Goal: Transaction & Acquisition: Obtain resource

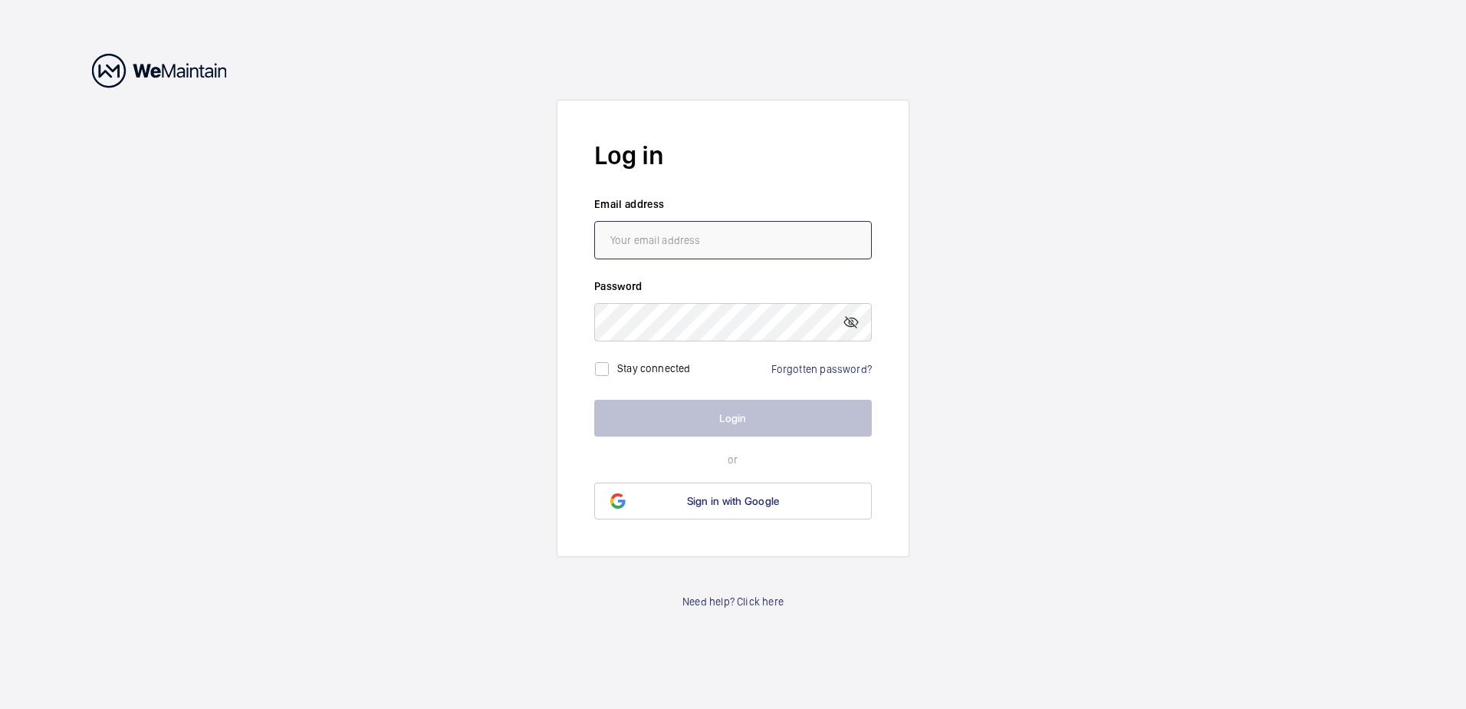
type input "[PERSON_NAME][EMAIL_ADDRESS][PERSON_NAME][DOMAIN_NAME]"
click at [636, 370] on label "Stay connected" at bounding box center [654, 368] width 74 height 12
checkbox input "true"
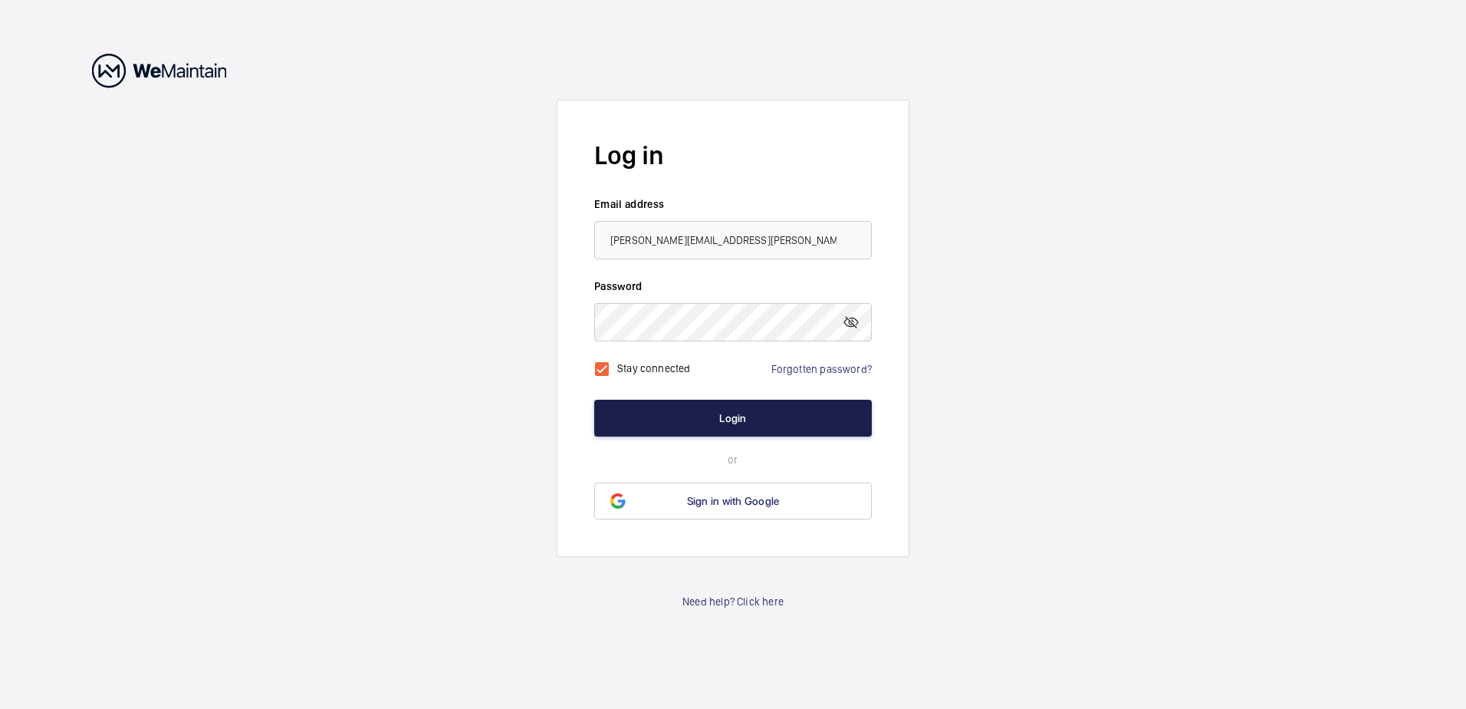
click at [696, 428] on button "Login" at bounding box center [733, 418] width 278 height 37
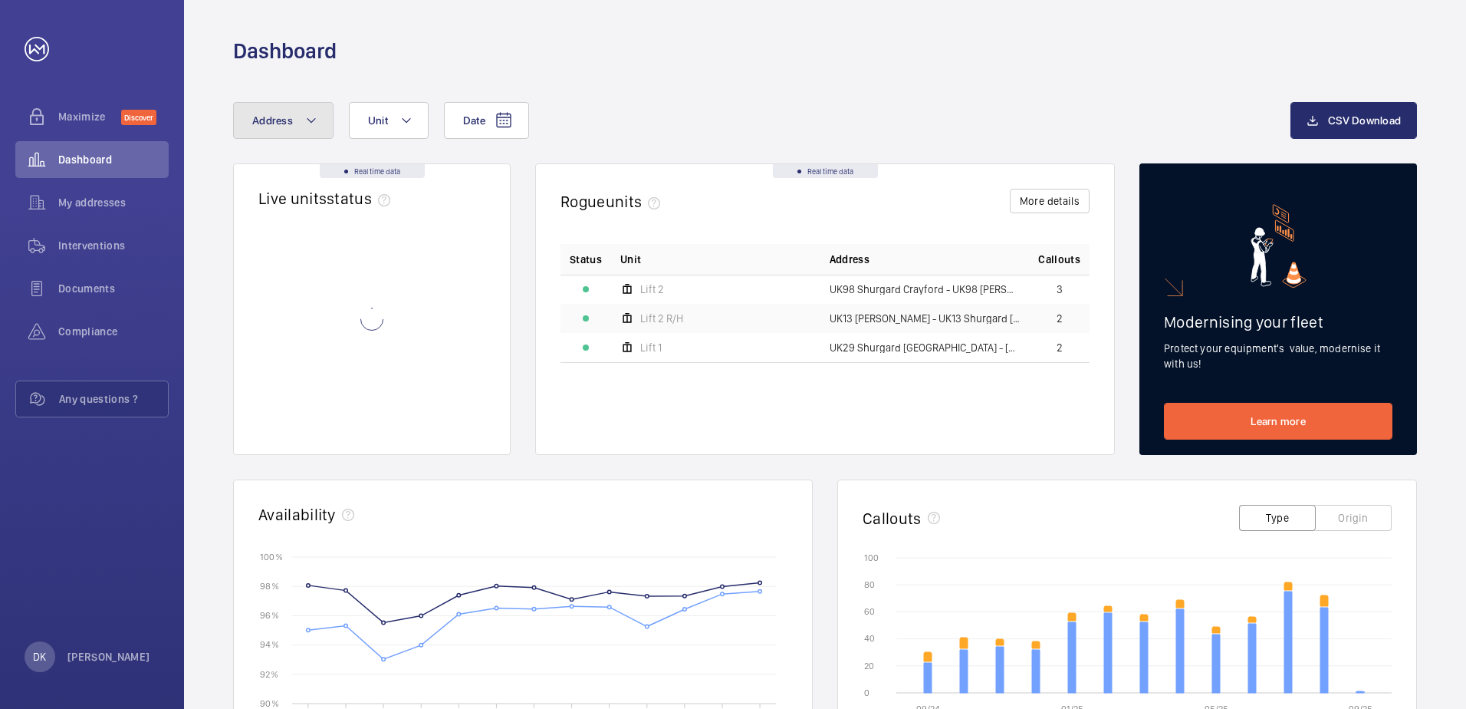
click at [315, 126] on mat-icon at bounding box center [311, 120] width 12 height 18
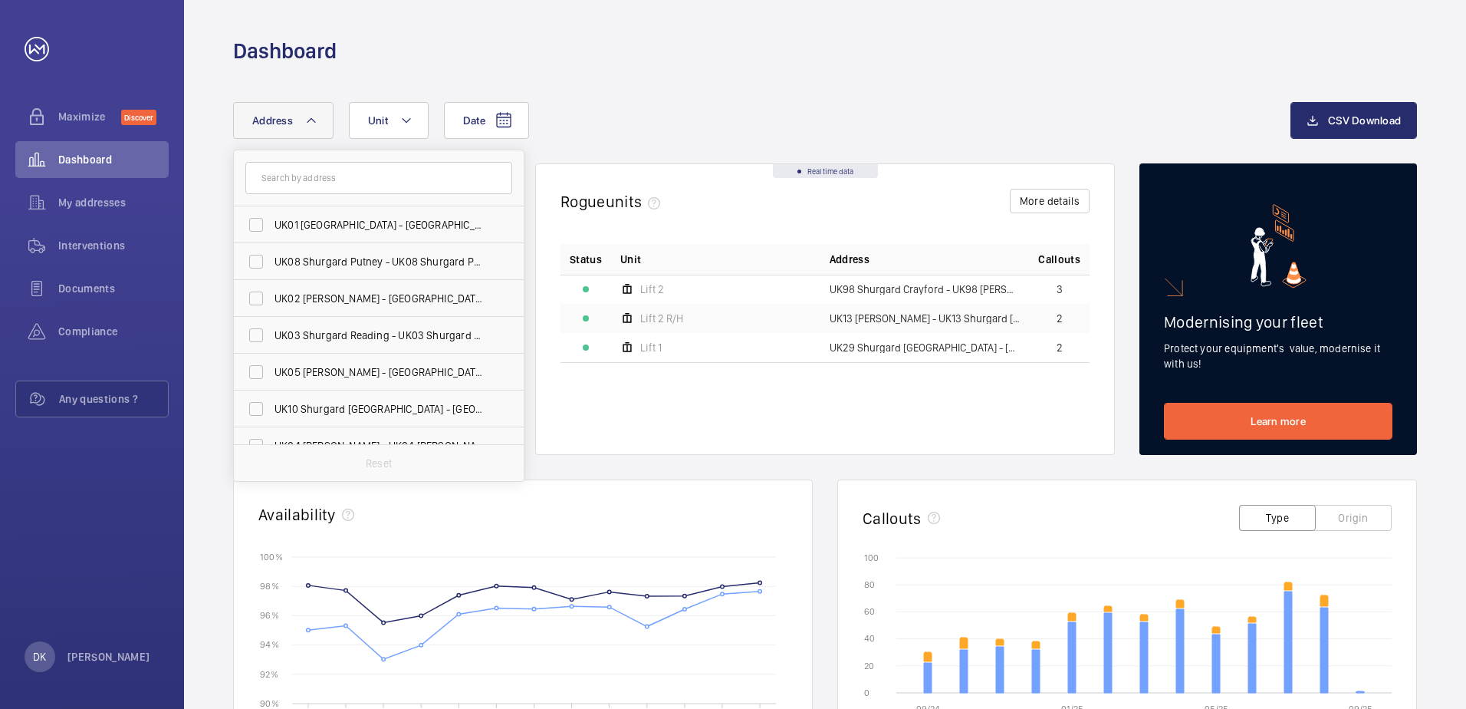
click at [297, 179] on input "text" at bounding box center [378, 178] width 267 height 32
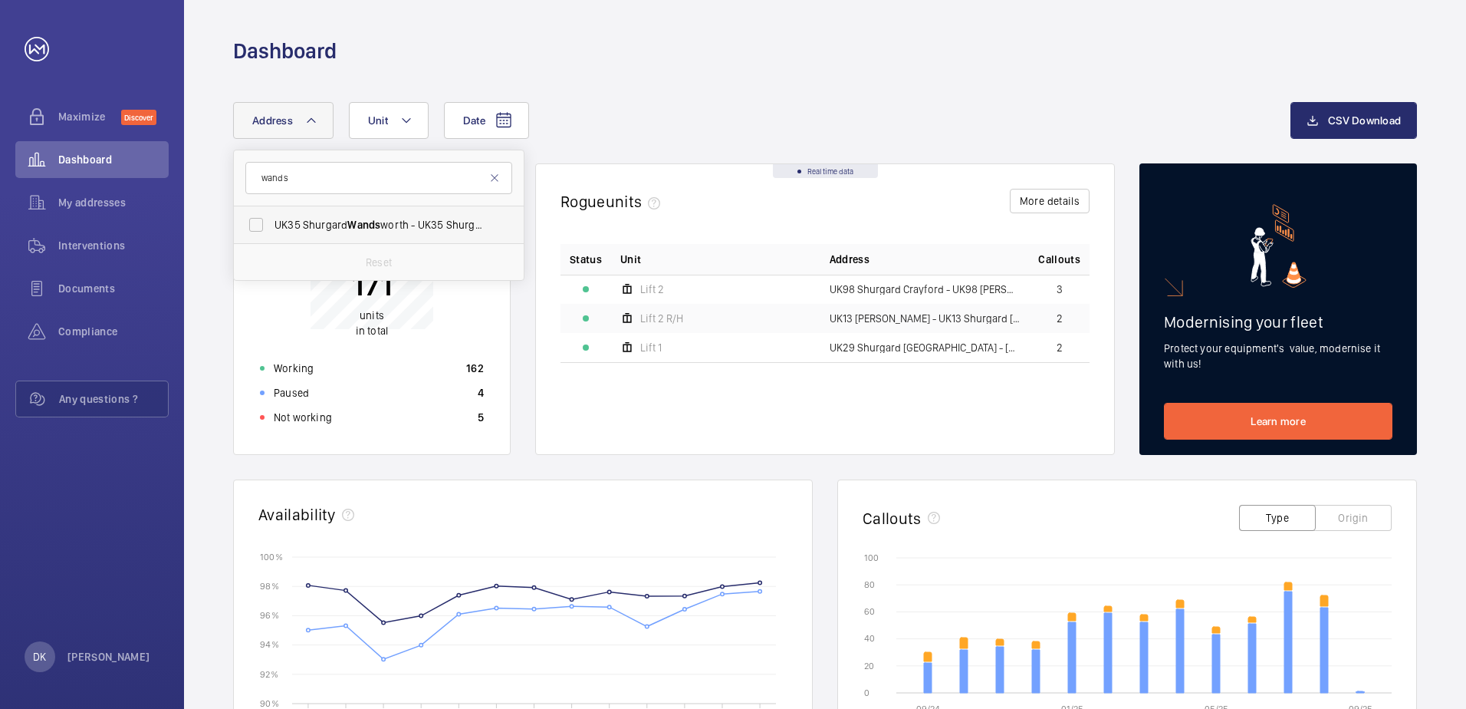
type input "wands"
click at [334, 225] on span "UK35 Shurgard Wands worth - UK35 Shurgard Wands worth - [STREET_ADDRESS][PERSON…" at bounding box center [380, 224] width 211 height 15
click at [271, 225] on input "UK35 Shurgard Wands worth - UK35 Shurgard Wands worth - [STREET_ADDRESS][PERSON…" at bounding box center [256, 224] width 31 height 31
checkbox input "true"
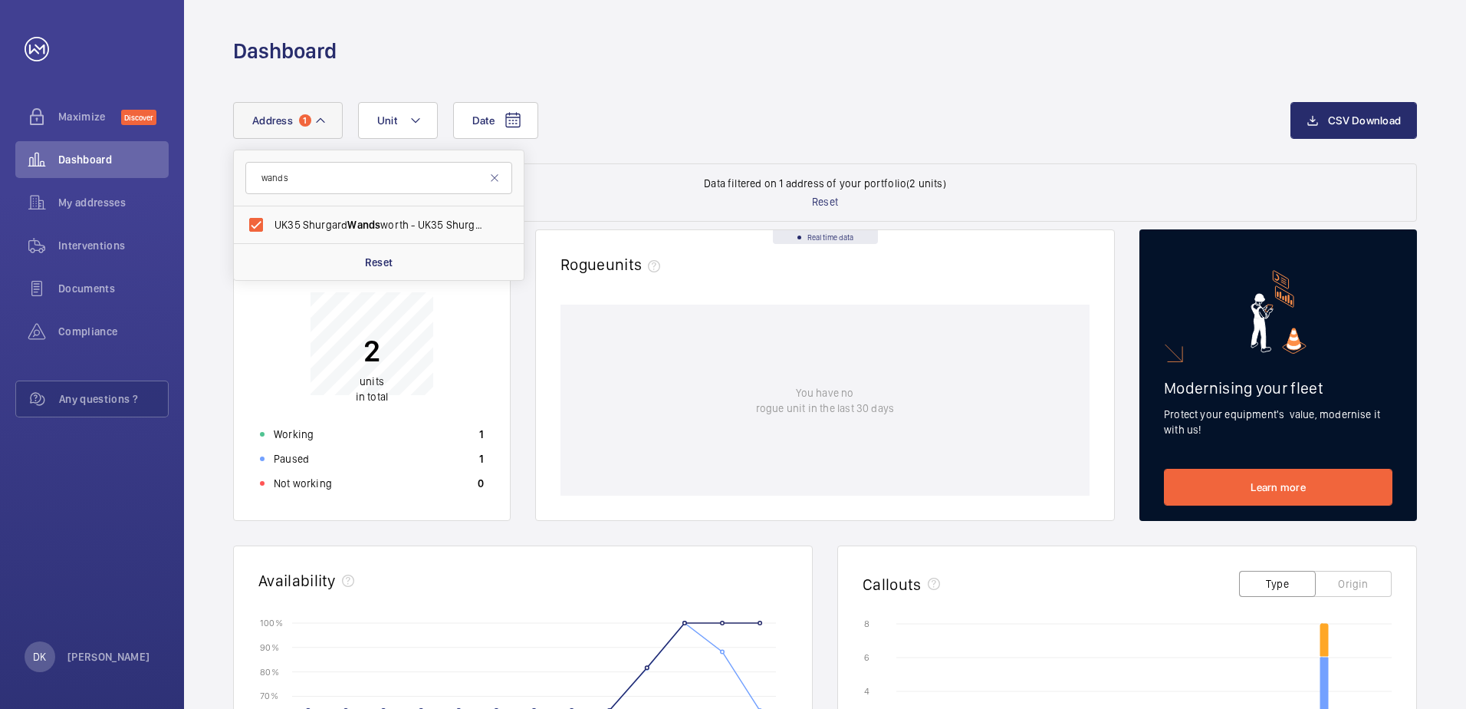
click at [623, 202] on wm-front-dashboard-filters-results "Data filtered on 1 address of your portfolio (2 units) Reset" at bounding box center [825, 192] width 1184 height 58
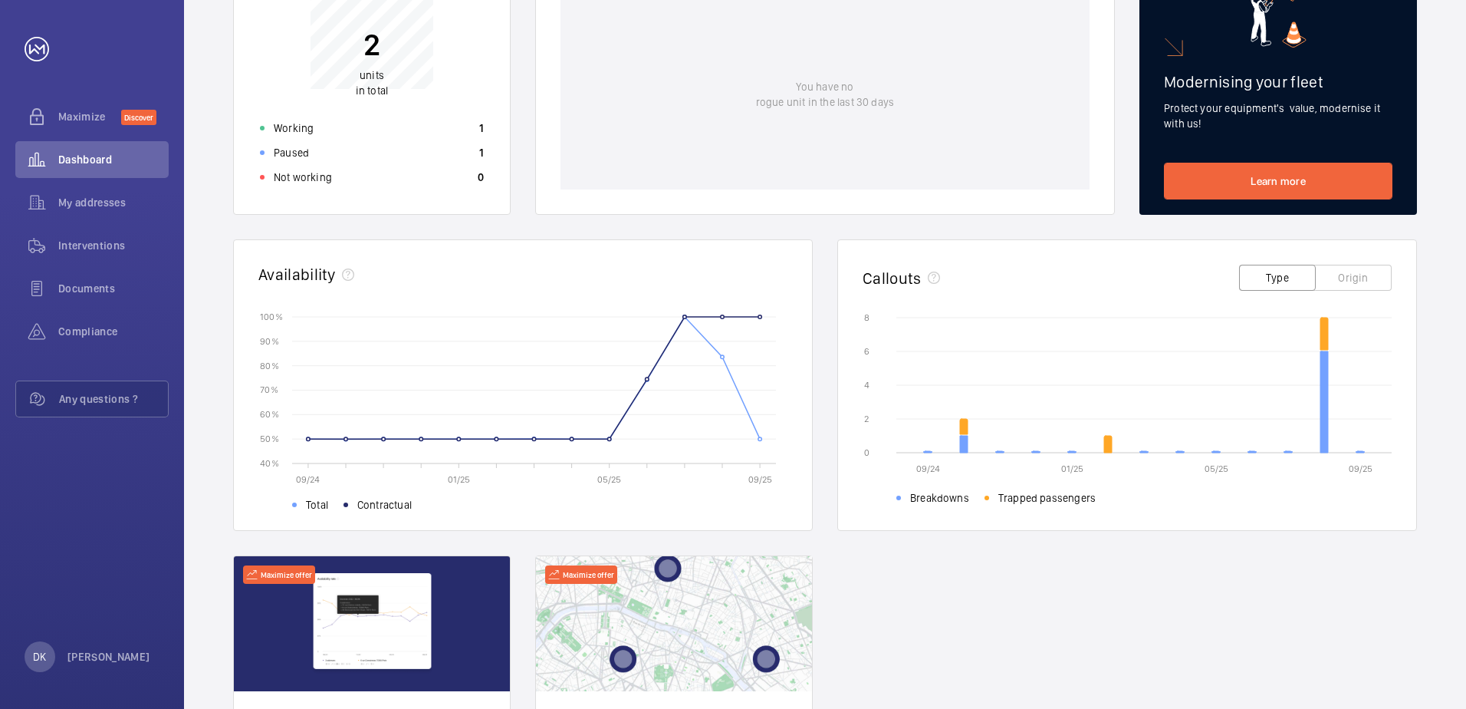
scroll to position [307, 0]
click at [1171, 603] on div "Real time data Live units status﻿ 2 units in total Working 1 Paused 1 Not worki…" at bounding box center [825, 384] width 1184 height 923
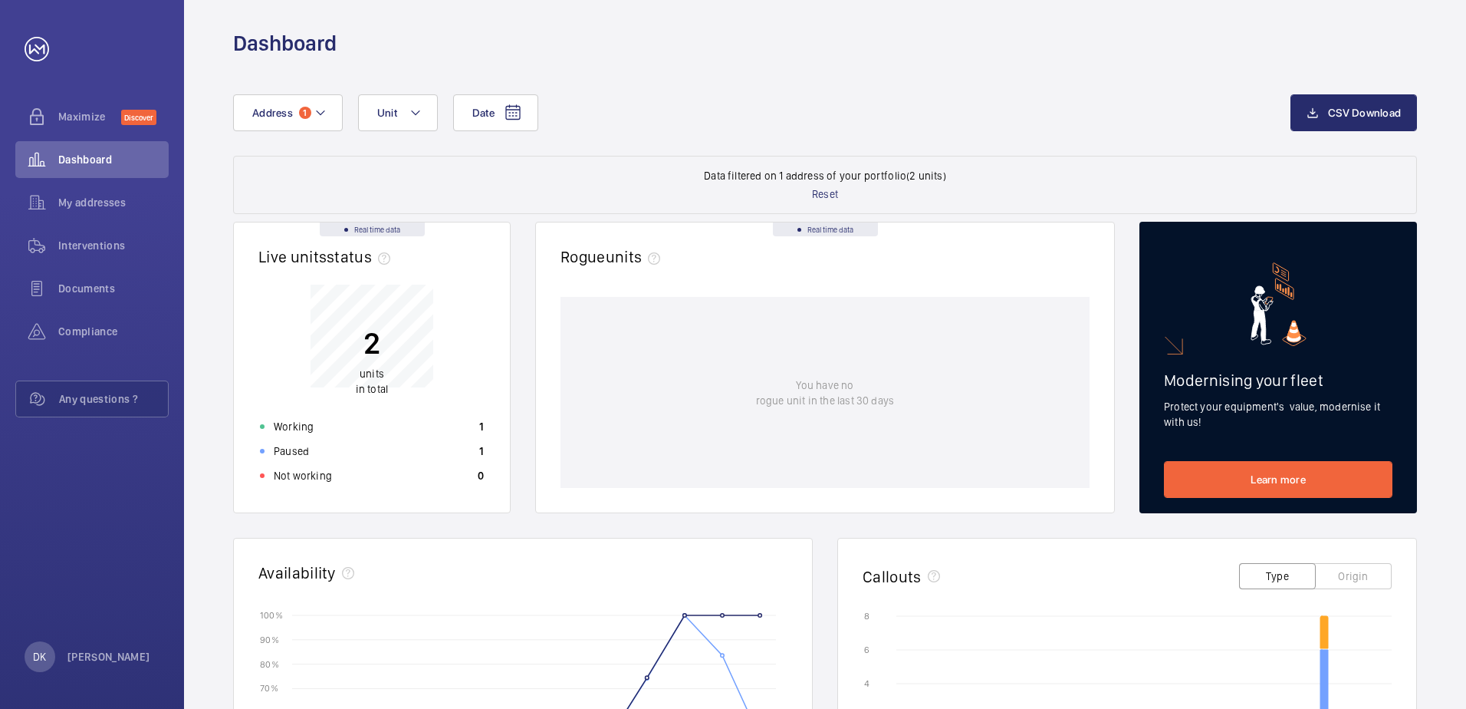
scroll to position [0, 0]
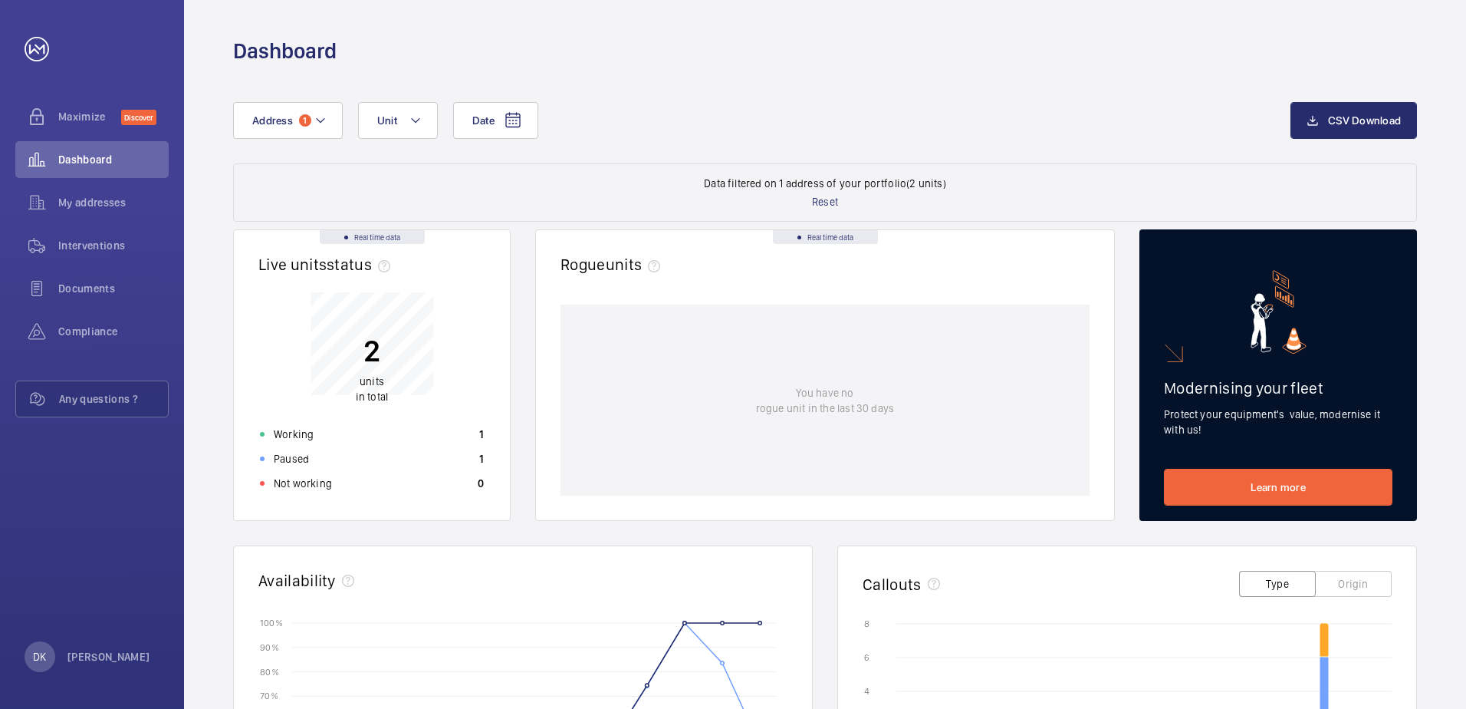
click at [488, 181] on wm-front-dashboard-filters-results "Data filtered on 1 address of your portfolio (2 units) Reset" at bounding box center [825, 192] width 1184 height 58
click at [363, 383] on span "units" at bounding box center [372, 381] width 25 height 12
click at [370, 354] on p "2" at bounding box center [372, 350] width 32 height 38
click at [403, 110] on button "Unit" at bounding box center [398, 120] width 80 height 37
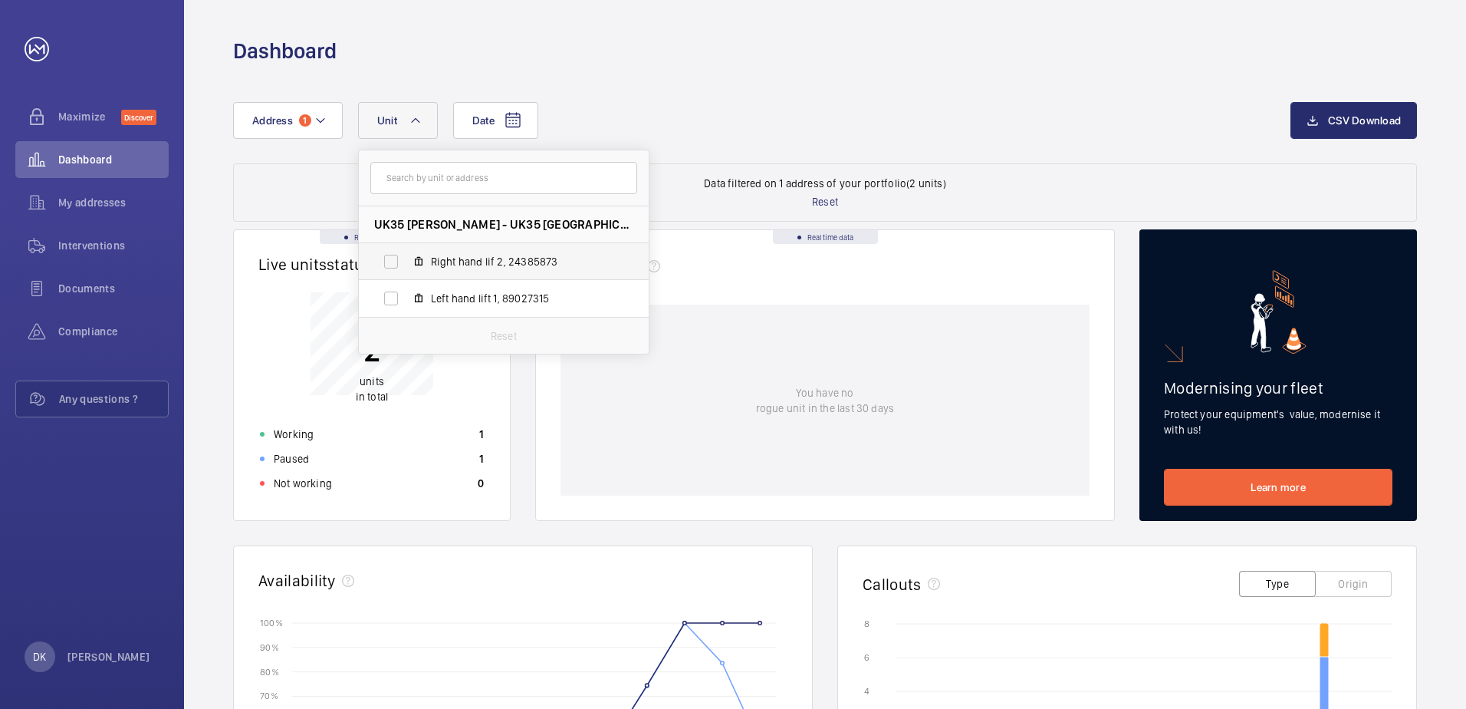
click at [488, 261] on span "Right hand lif 2, 24385873" at bounding box center [520, 261] width 178 height 15
click at [406, 261] on input "Right hand lif 2, 24385873" at bounding box center [391, 261] width 31 height 31
checkbox input "true"
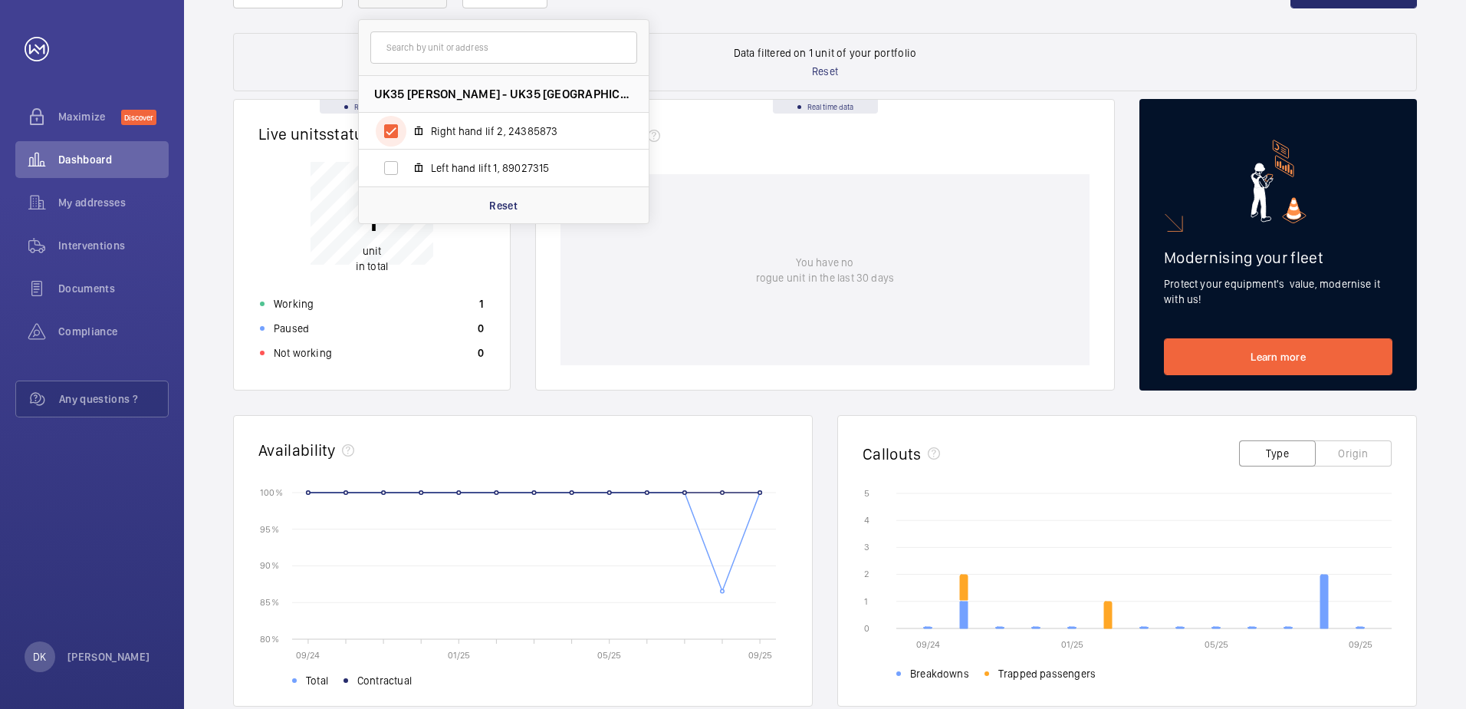
scroll to position [230, 0]
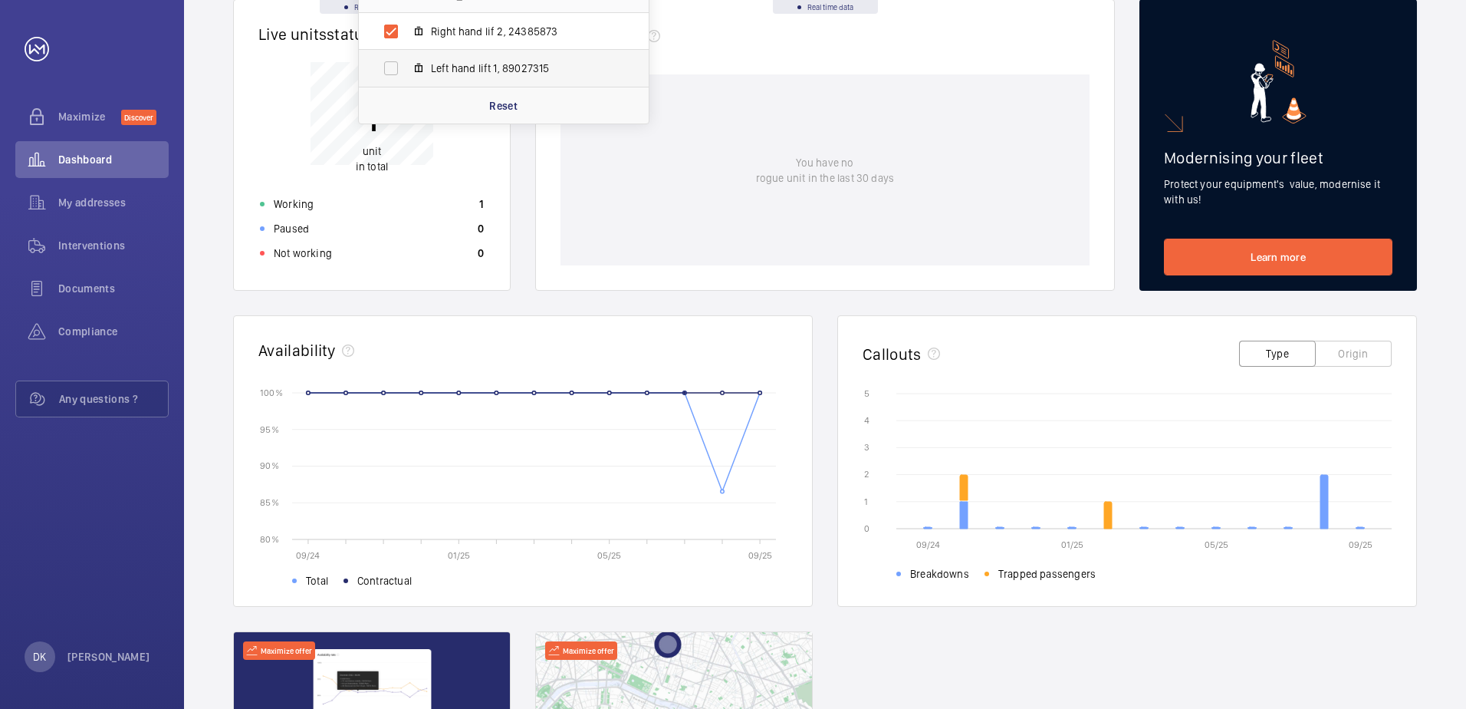
click at [541, 62] on span "Left hand lift 1, 89027315" at bounding box center [520, 68] width 178 height 15
click at [406, 62] on input "Left hand lift 1, 89027315" at bounding box center [391, 68] width 31 height 31
checkbox input "true"
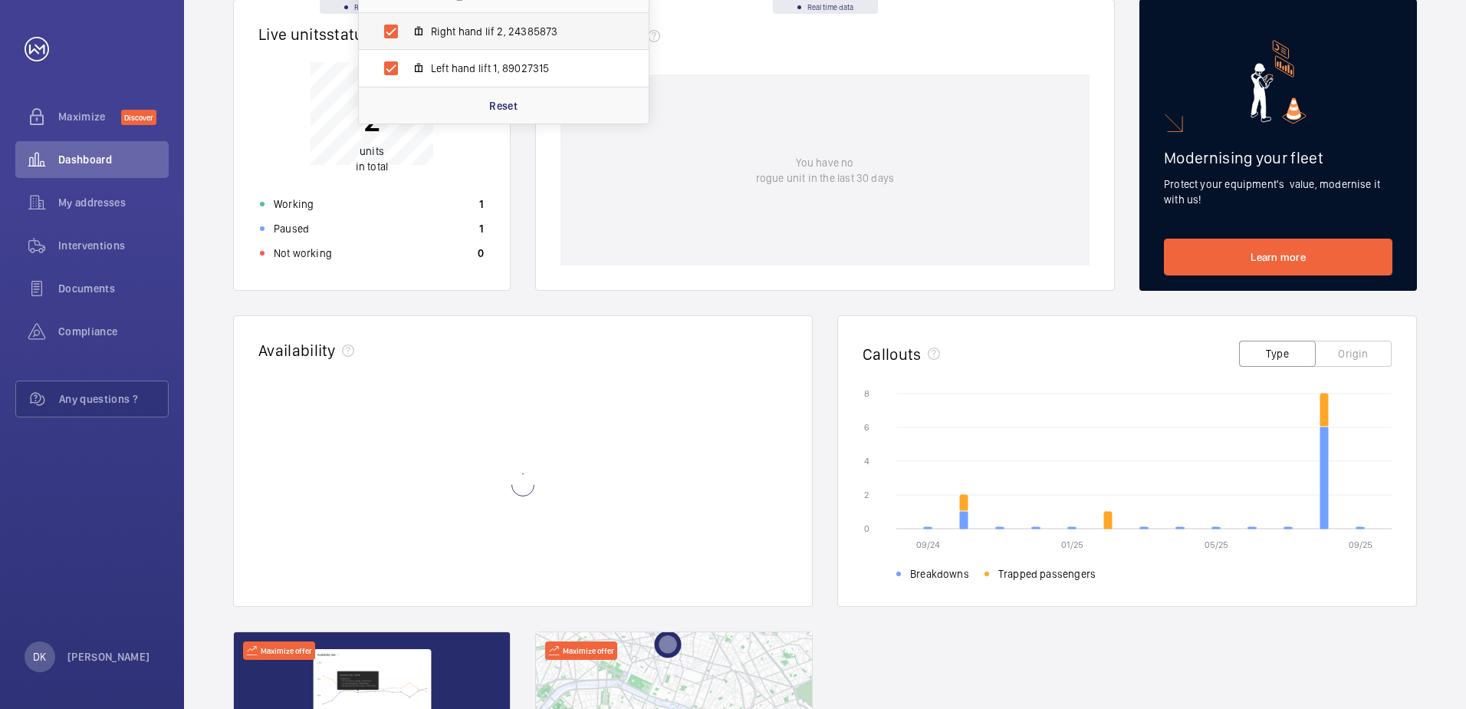
click at [451, 29] on span "Right hand lif 2, 24385873" at bounding box center [520, 31] width 178 height 15
click at [406, 29] on input "Right hand lif 2, 24385873" at bounding box center [391, 31] width 31 height 31
checkbox input "false"
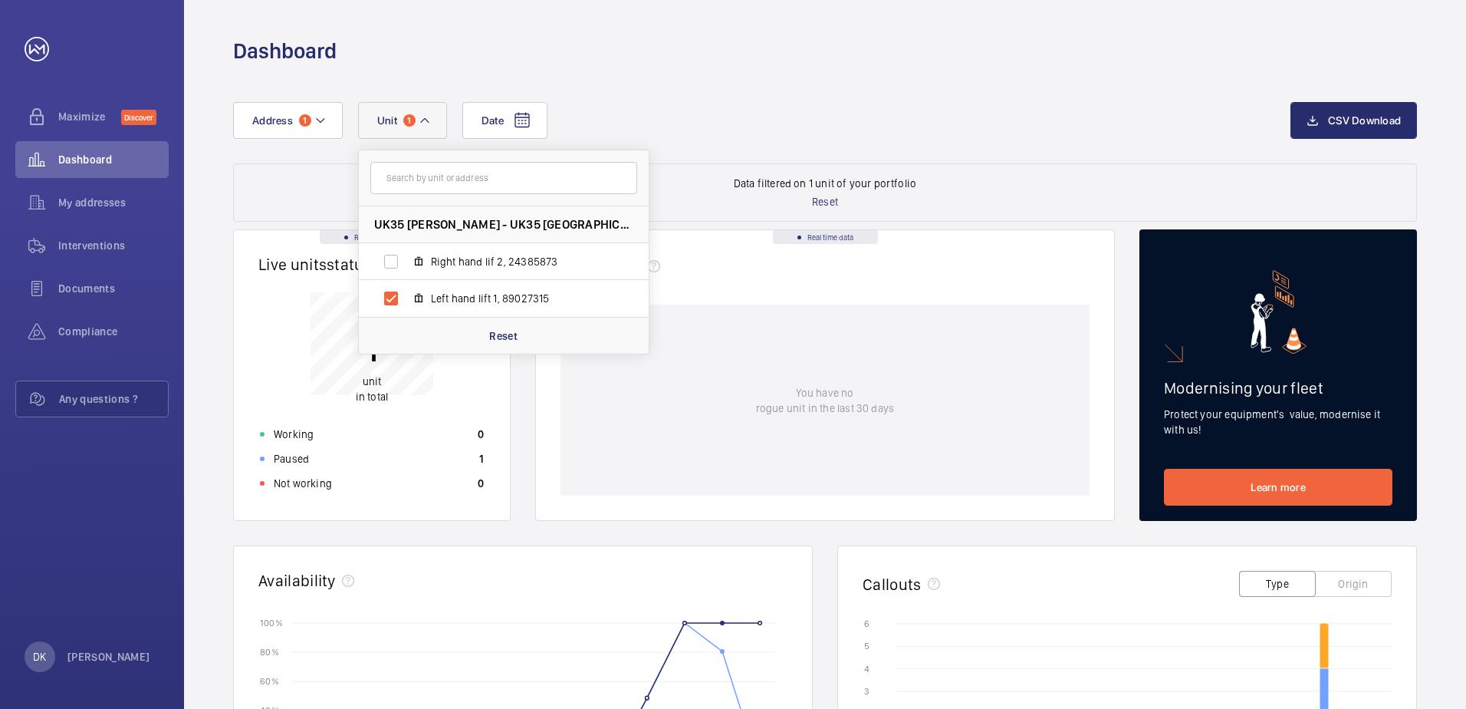
click at [263, 195] on wm-front-dashboard-filters-results "Data filtered on 1 unit of your portfolio Reset" at bounding box center [825, 192] width 1184 height 58
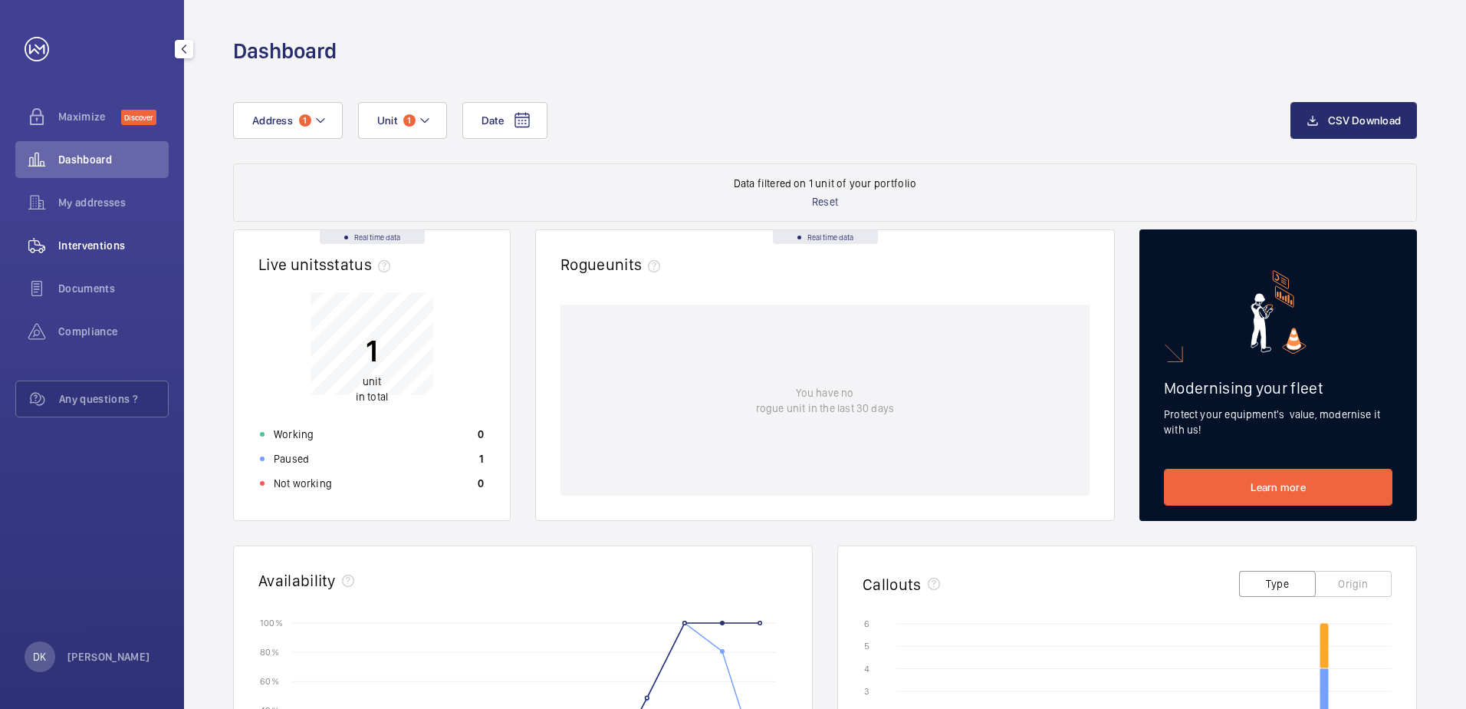
click at [111, 235] on div "Interventions" at bounding box center [91, 245] width 153 height 37
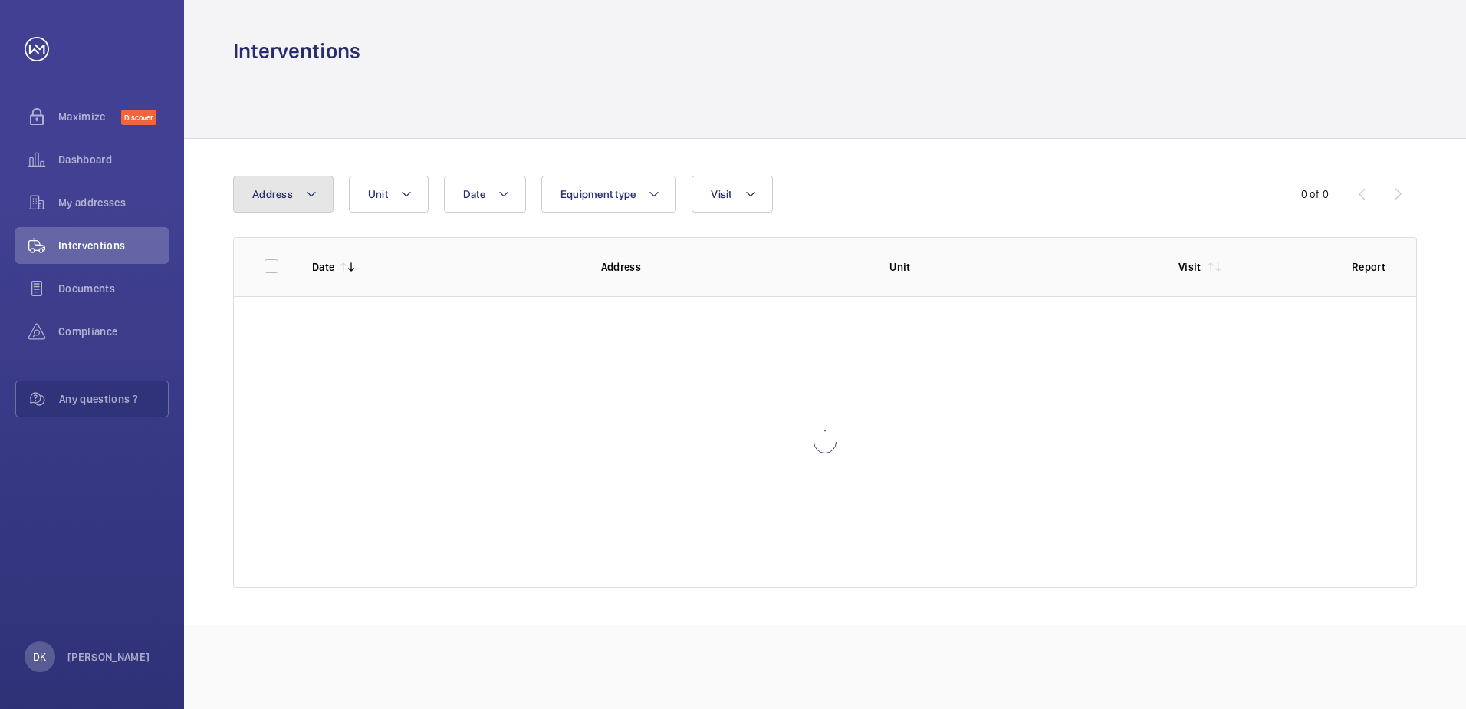
click at [276, 199] on span "Address" at bounding box center [272, 194] width 41 height 12
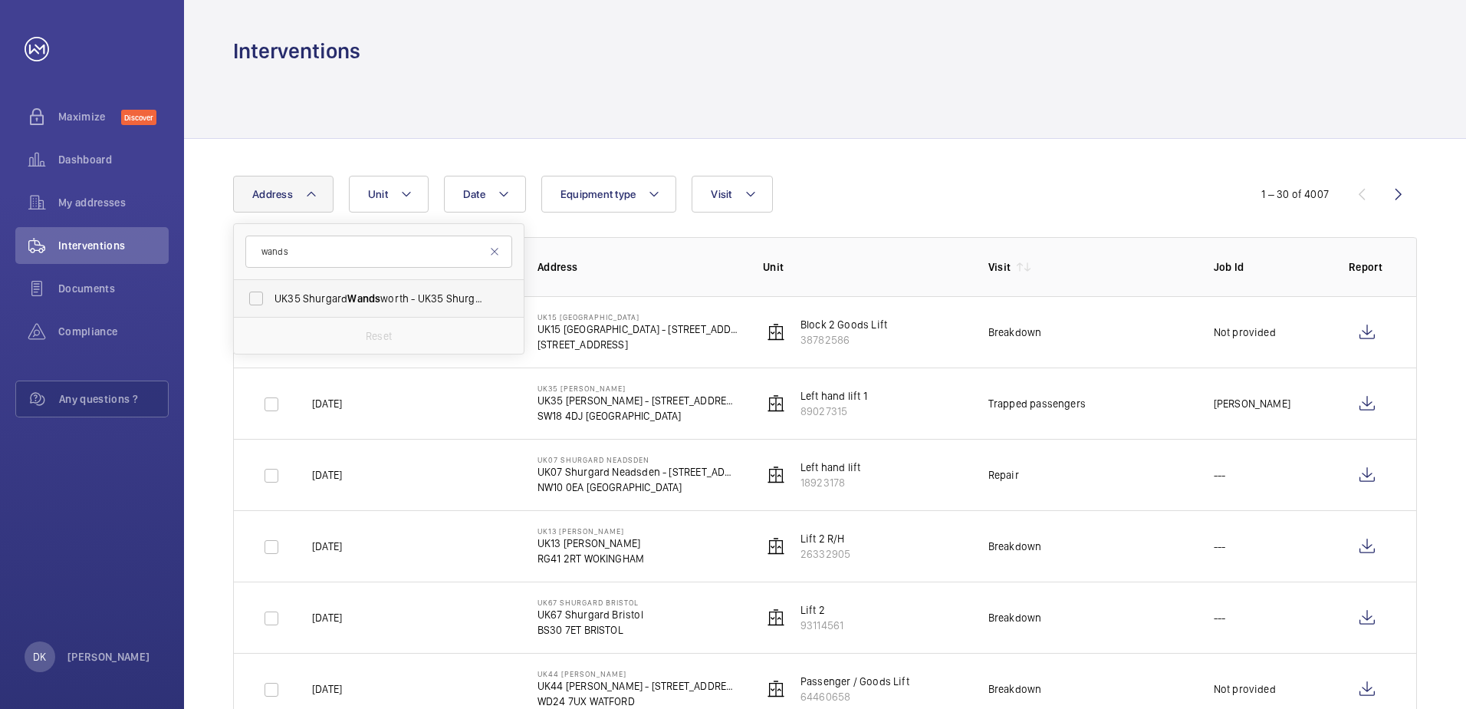
type input "wands"
click at [330, 306] on label "UK35 Shurgard Wands worth - UK35 Shurgard Wands worth - [STREET_ADDRESS][PERSON…" at bounding box center [367, 298] width 267 height 37
click at [271, 306] on input "UK35 Shurgard Wands worth - UK35 Shurgard Wands worth - [STREET_ADDRESS][PERSON…" at bounding box center [256, 298] width 31 height 31
checkbox input "true"
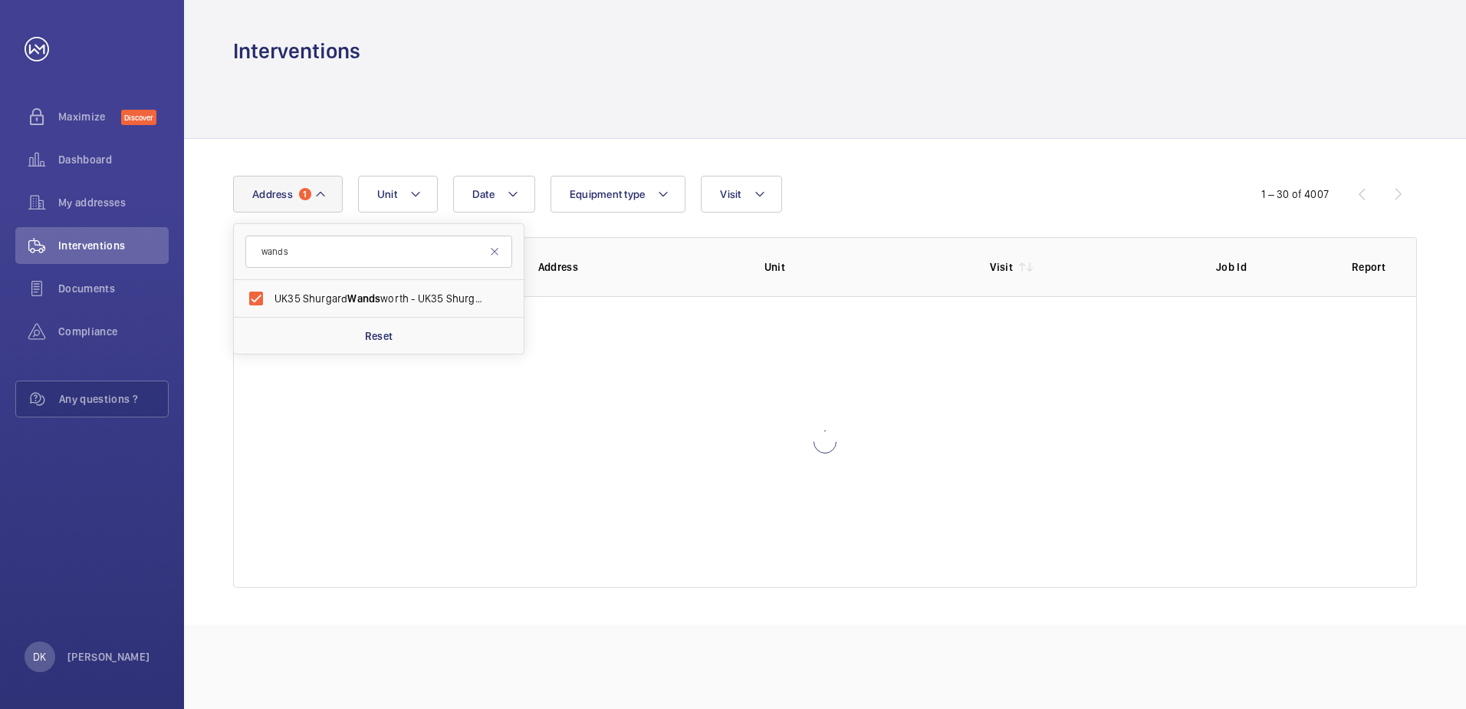
click at [994, 171] on div "Date Address 1 wands UK35 [GEOGRAPHIC_DATA] worth - [GEOGRAPHIC_DATA] [GEOGRAPH…" at bounding box center [825, 381] width 1282 height 485
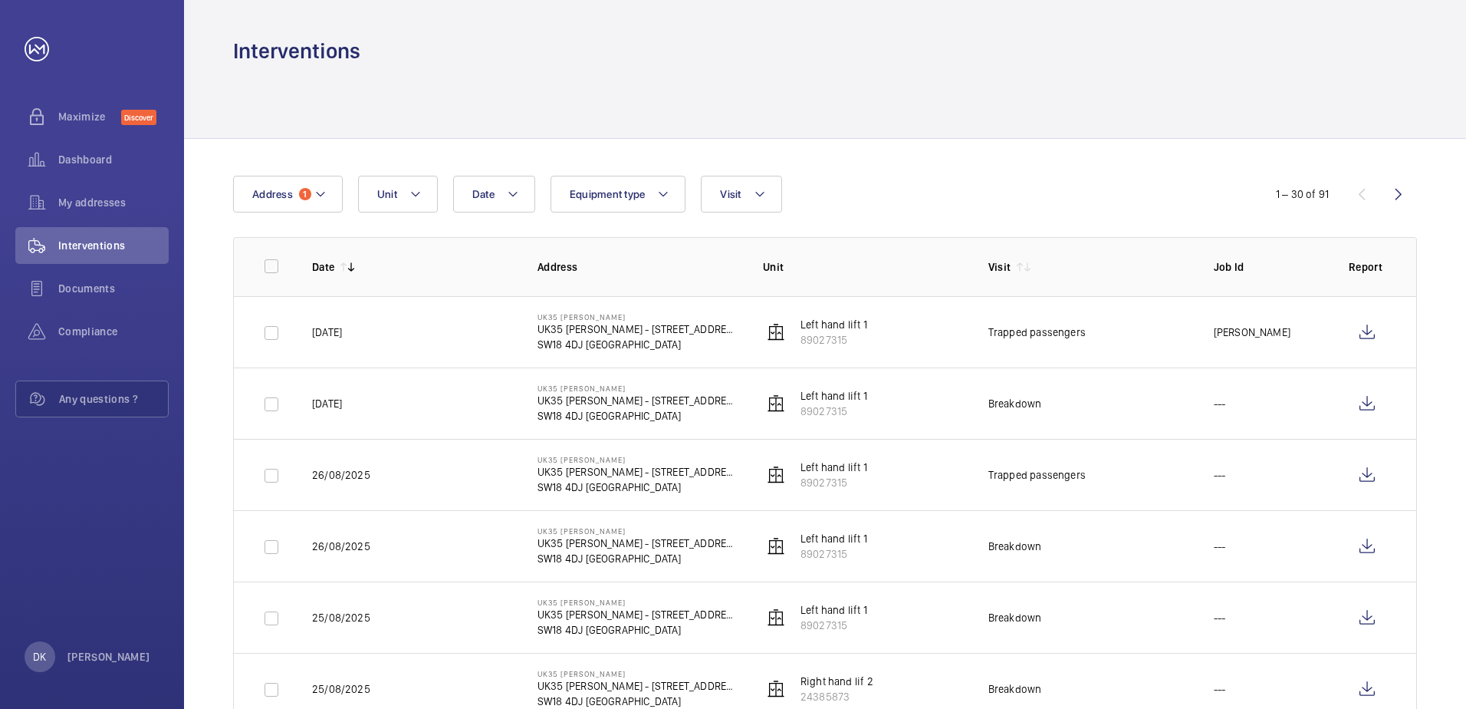
click at [972, 187] on div "Date Address 1 Unit Equipment type Visit" at bounding box center [733, 194] width 1000 height 37
click at [1192, 428] on td "---" at bounding box center [1256, 402] width 135 height 71
click at [939, 413] on td "Left hand lift 1 89027315" at bounding box center [850, 402] width 225 height 71
click at [421, 180] on button "Unit" at bounding box center [398, 194] width 80 height 37
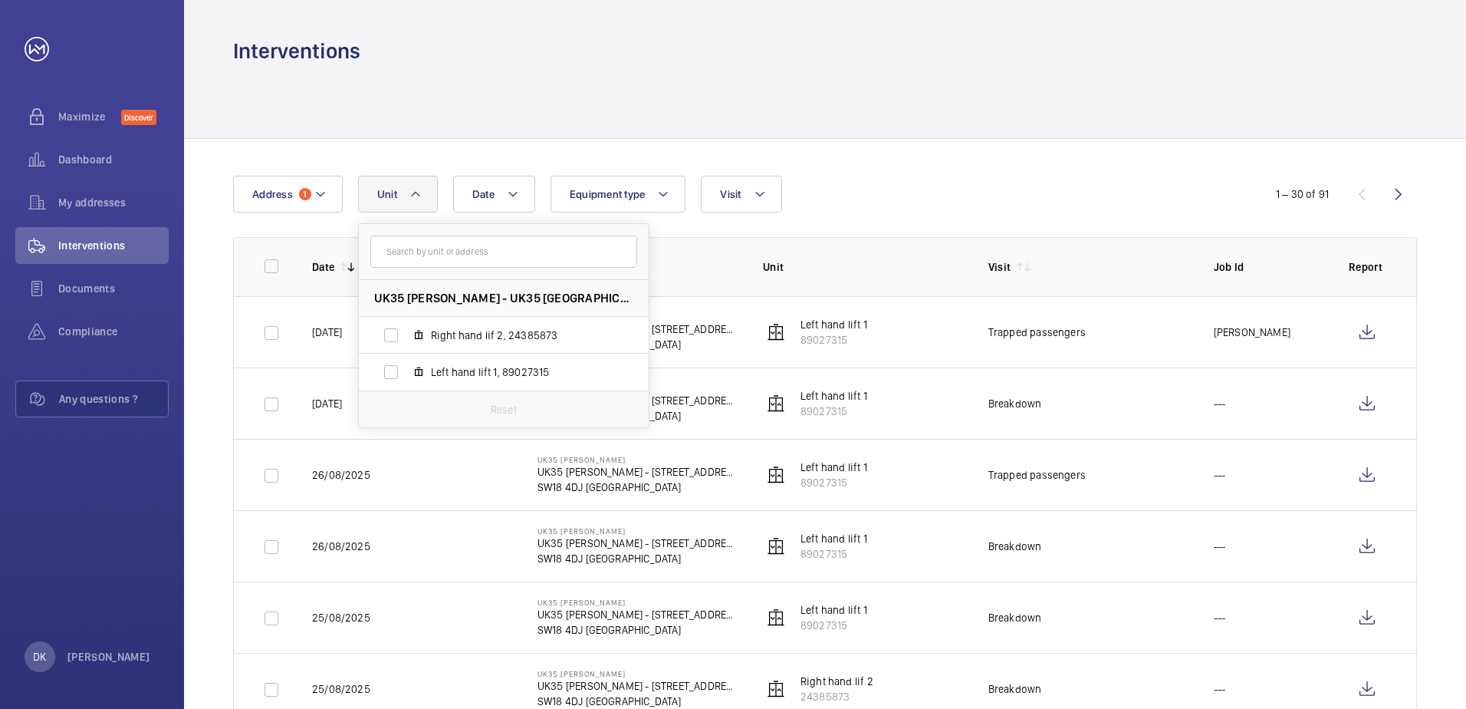
click at [1002, 202] on div "Date Address 1 [GEOGRAPHIC_DATA] - [GEOGRAPHIC_DATA] [GEOGRAPHIC_DATA] - [STREE…" at bounding box center [733, 194] width 1000 height 37
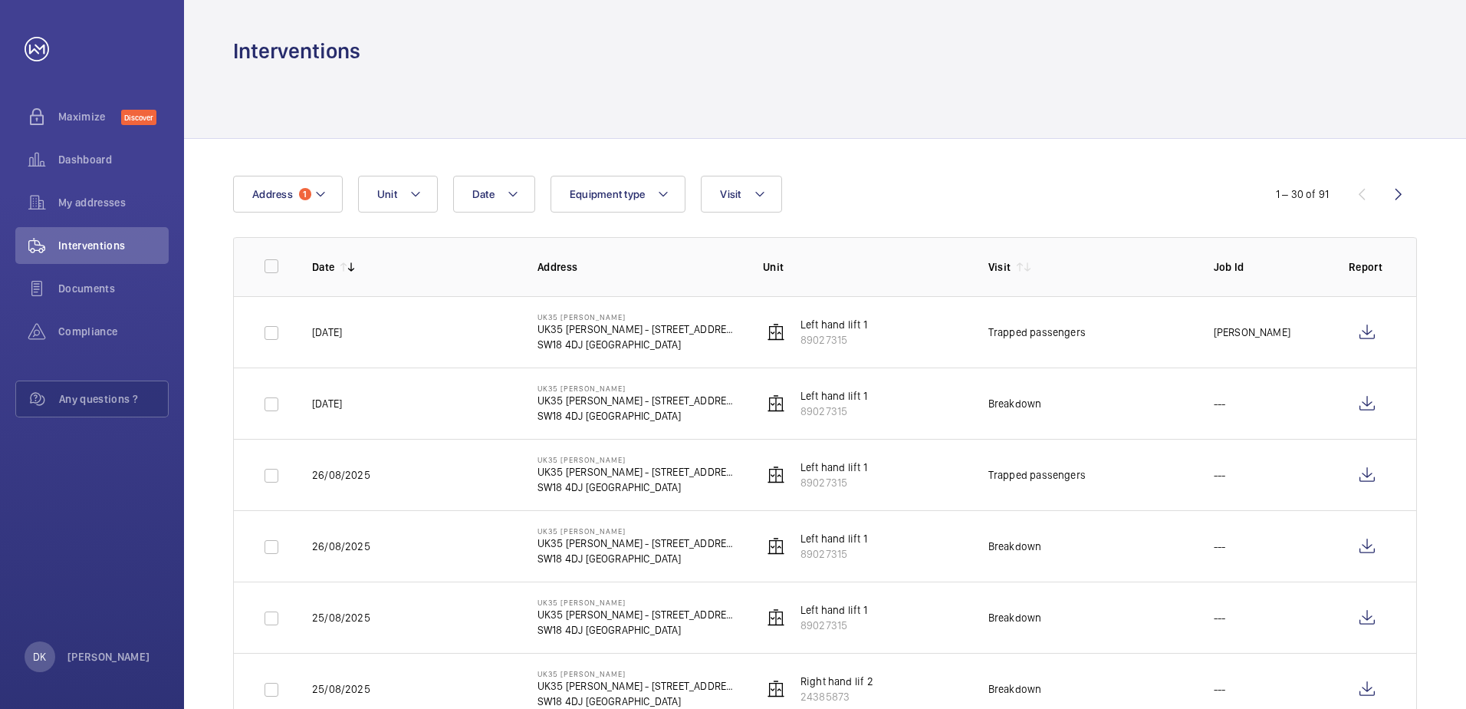
click at [864, 277] on th "Unit" at bounding box center [850, 266] width 225 height 59
click at [892, 429] on td "Left hand lift 1 89027315" at bounding box center [850, 402] width 225 height 71
click at [1367, 409] on wm-front-icon-button at bounding box center [1367, 403] width 37 height 37
click at [1358, 332] on wm-front-icon-button at bounding box center [1367, 332] width 37 height 37
